Goal: Information Seeking & Learning: Check status

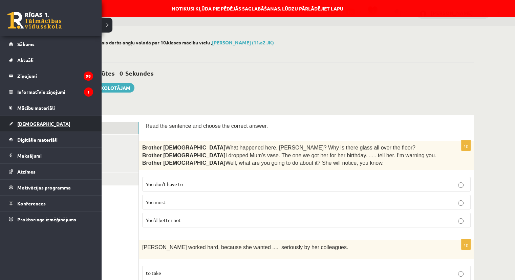
click at [29, 124] on span "[DEMOGRAPHIC_DATA]" at bounding box center [43, 124] width 53 height 6
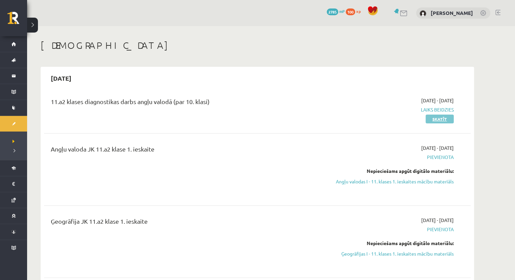
click at [453, 122] on link "Skatīt" at bounding box center [440, 119] width 28 height 9
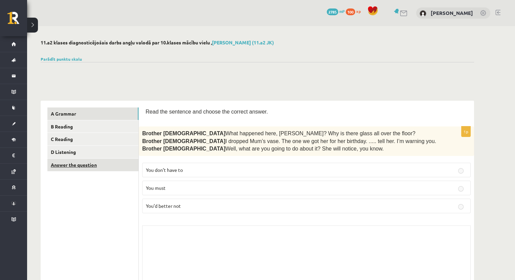
click at [87, 170] on link "Answer the question" at bounding box center [92, 165] width 91 height 13
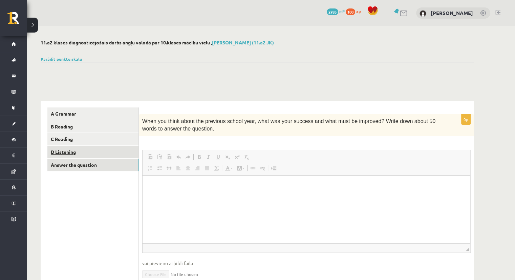
click at [74, 153] on link "D Listening" at bounding box center [92, 152] width 91 height 13
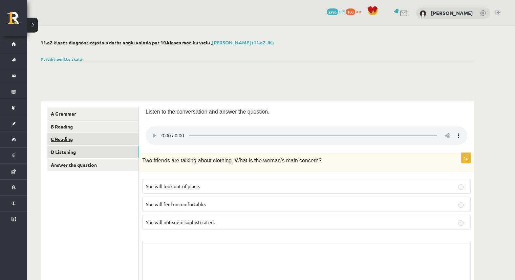
click at [75, 139] on link "C Reading" at bounding box center [92, 139] width 91 height 13
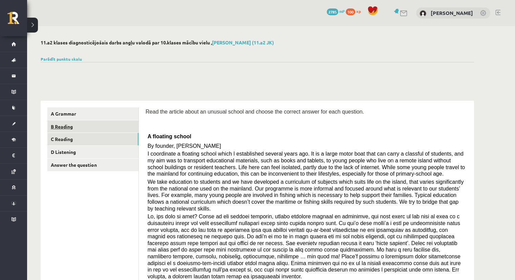
click at [77, 129] on link "B Reading" at bounding box center [92, 126] width 91 height 13
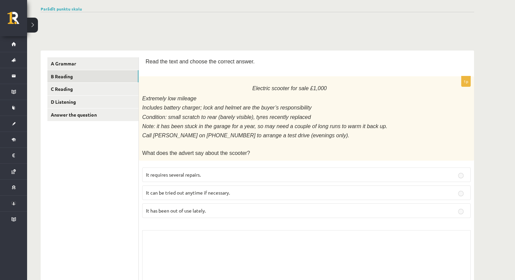
scroll to position [68, 0]
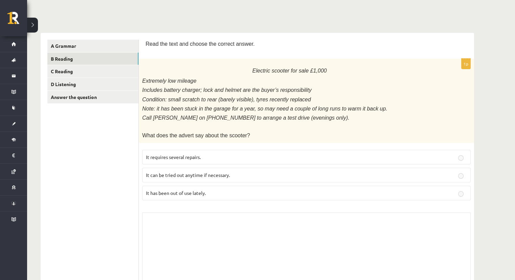
click at [348, 171] on p "It can be tried out anytime if necessary." at bounding box center [306, 174] width 321 height 7
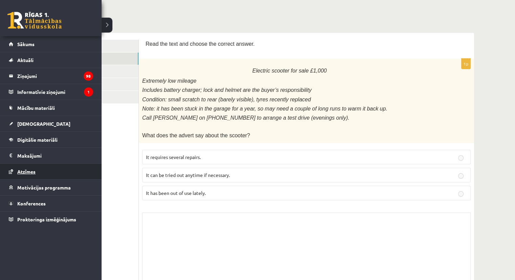
click at [24, 170] on span "Atzīmes" at bounding box center [26, 171] width 18 height 6
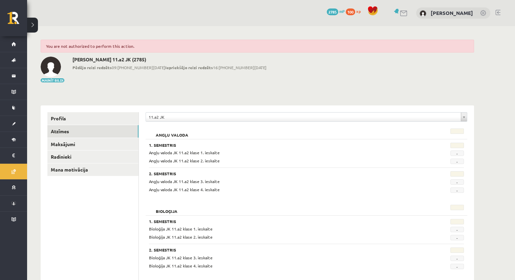
drag, startPoint x: 121, startPoint y: 48, endPoint x: 107, endPoint y: 43, distance: 14.7
click at [121, 48] on div "You are not authorized to perform this action." at bounding box center [258, 46] width 434 height 13
click at [57, 81] on button "Mainīt bildi" at bounding box center [53, 80] width 24 height 4
click at [41, 78] on button "Mainīt bildi" at bounding box center [53, 80] width 24 height 4
